Goal: Task Accomplishment & Management: Manage account settings

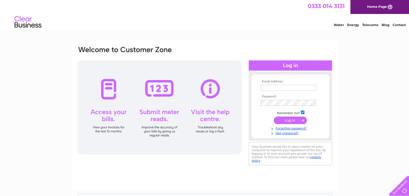
type input "office@bondca.co.uk"
click at [286, 122] on input "submit" at bounding box center [290, 121] width 33 height 8
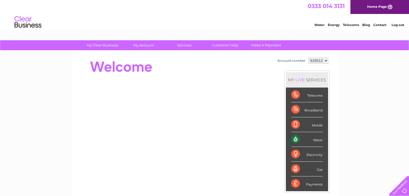
click at [399, 23] on li "Log out" at bounding box center [397, 25] width 16 height 7
click at [395, 23] on link "Log out" at bounding box center [397, 25] width 13 height 4
click at [399, 24] on link "Log out" at bounding box center [397, 25] width 13 height 4
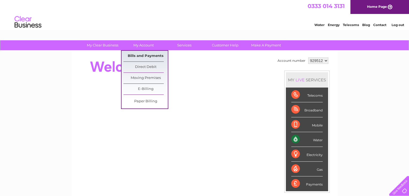
click at [141, 55] on link "Bills and Payments" at bounding box center [145, 56] width 44 height 11
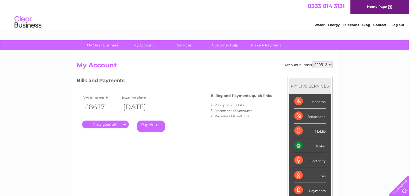
click at [105, 125] on link "." at bounding box center [105, 125] width 47 height 8
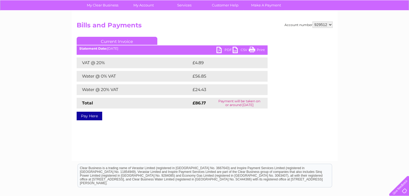
scroll to position [54, 0]
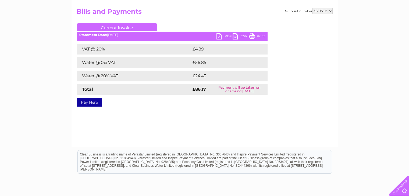
click at [224, 36] on link "PDF" at bounding box center [224, 37] width 16 height 8
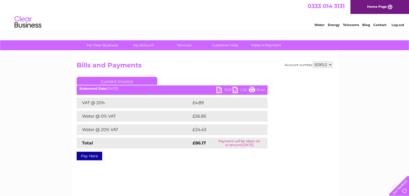
click at [392, 25] on link "Log out" at bounding box center [397, 25] width 13 height 4
